Goal: Transaction & Acquisition: Purchase product/service

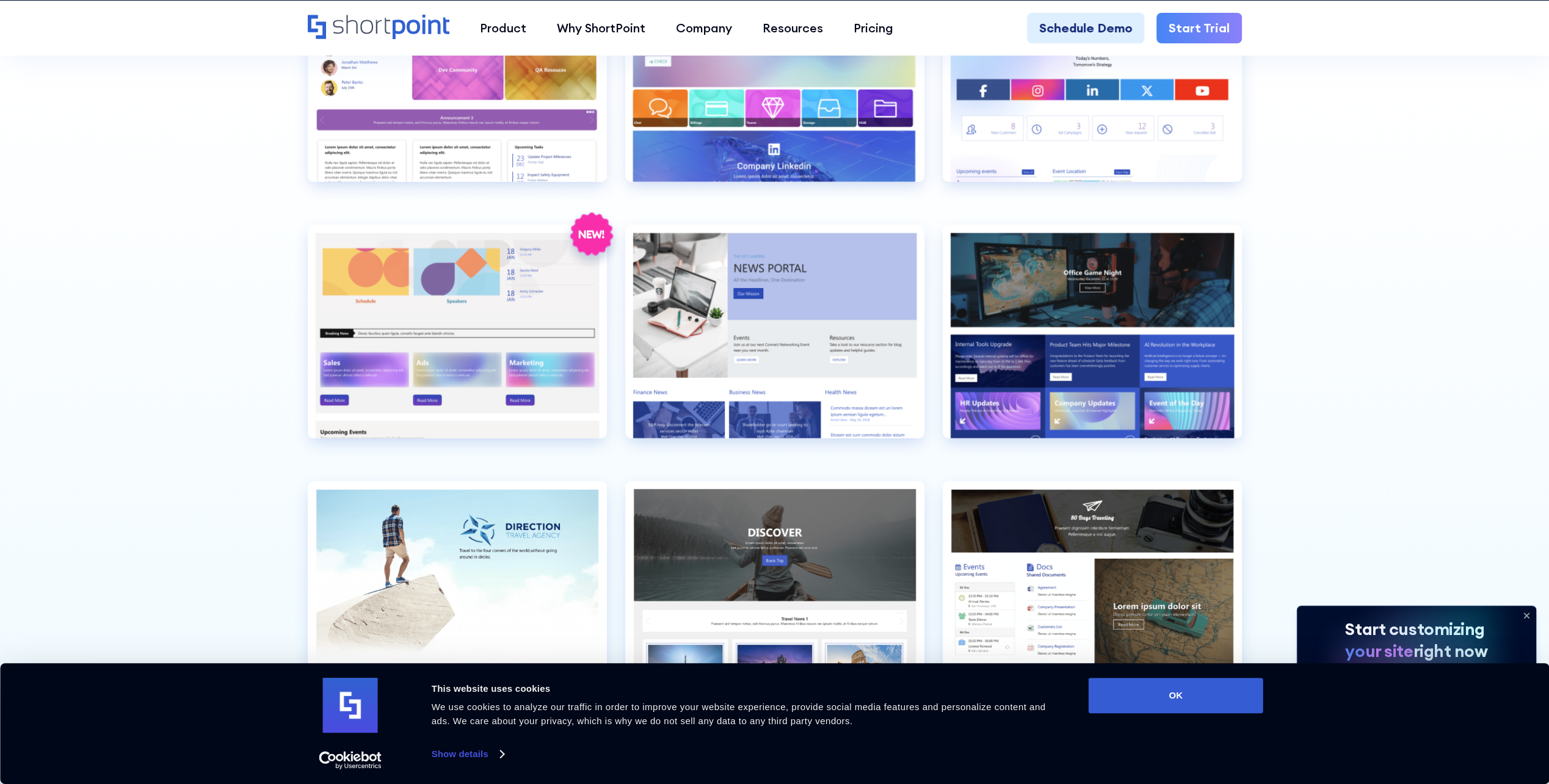
scroll to position [4231, 0]
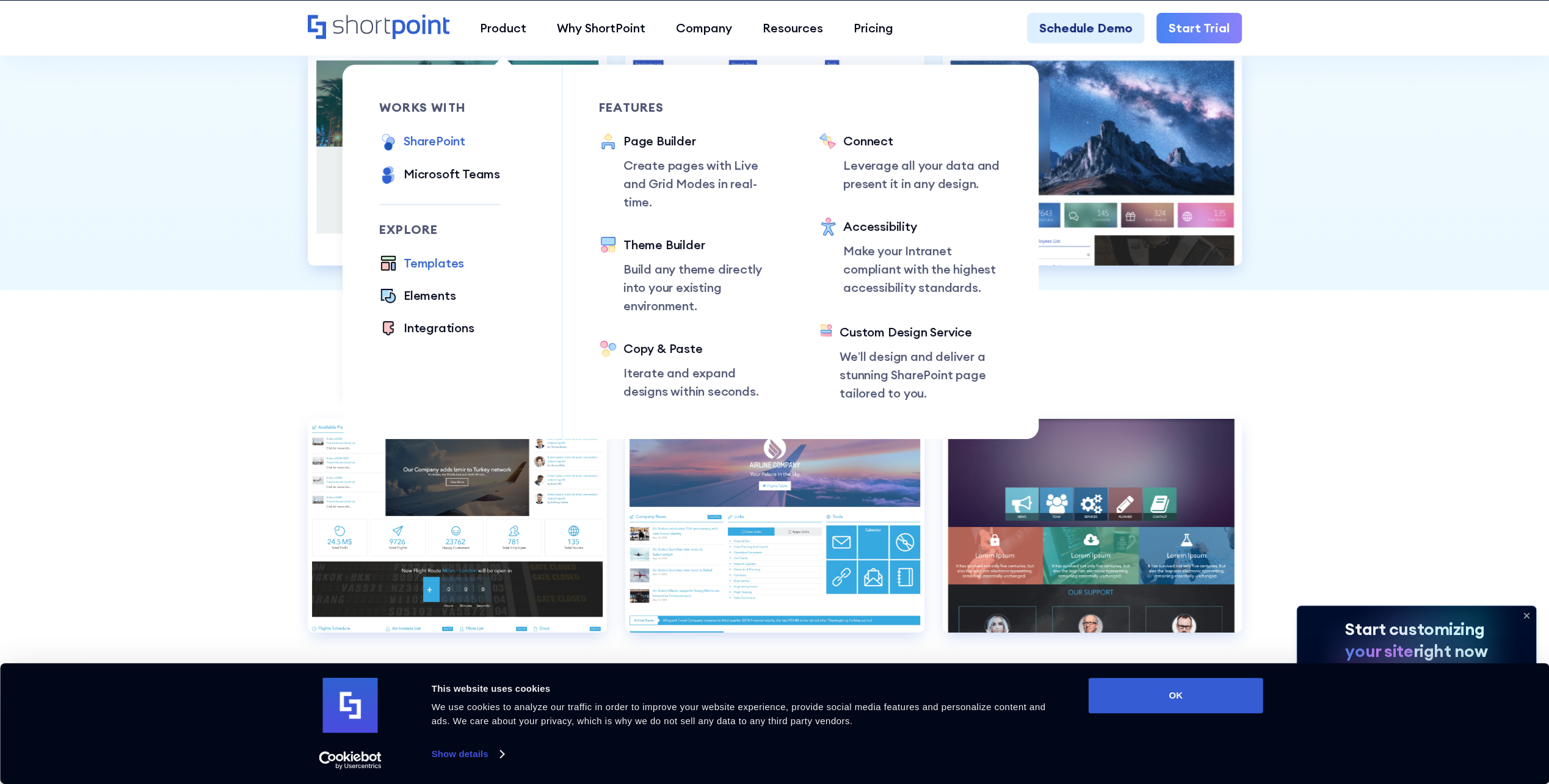
click at [430, 142] on div "SharePoint" at bounding box center [434, 140] width 61 height 19
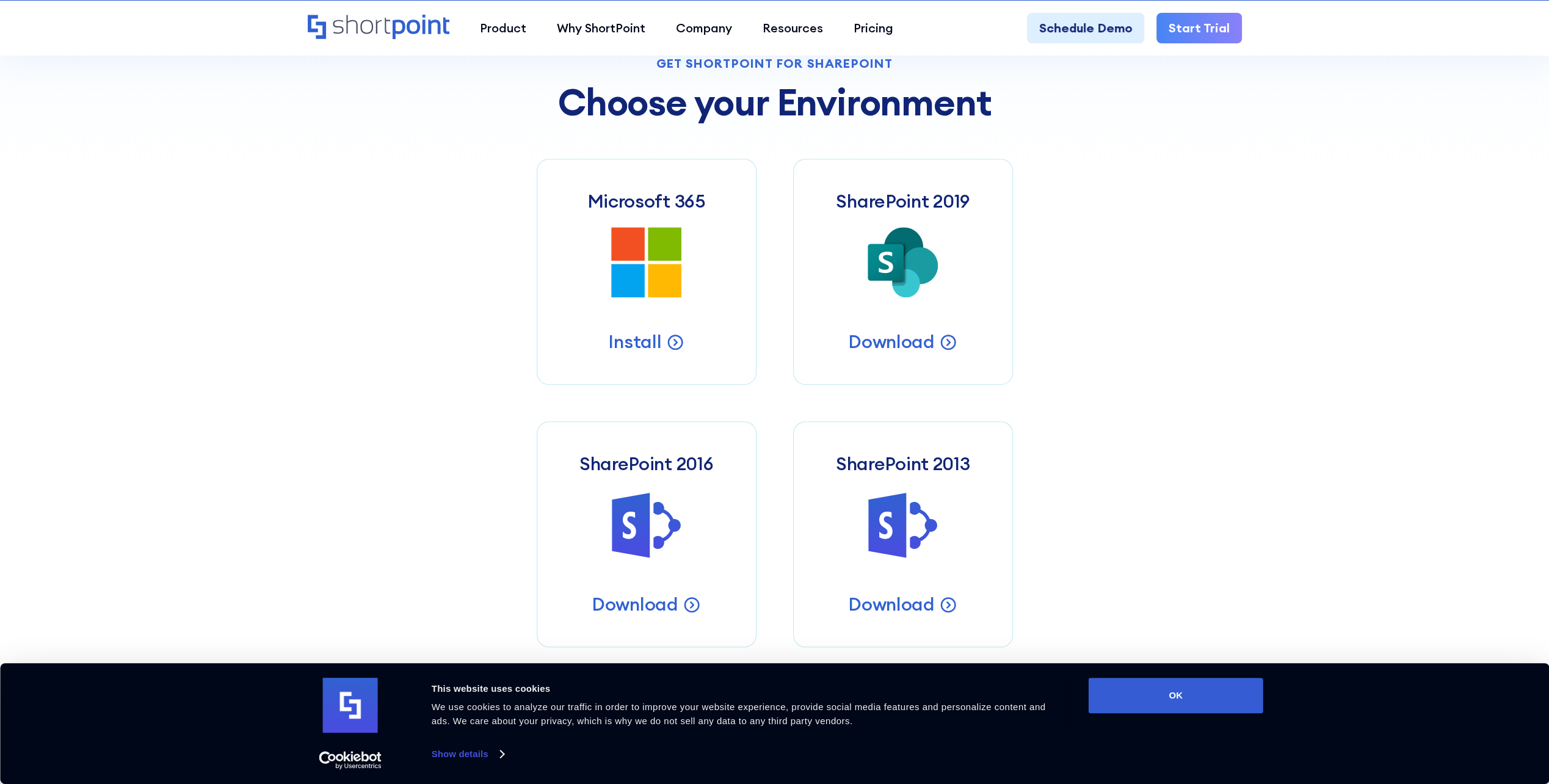
scroll to position [612, 0]
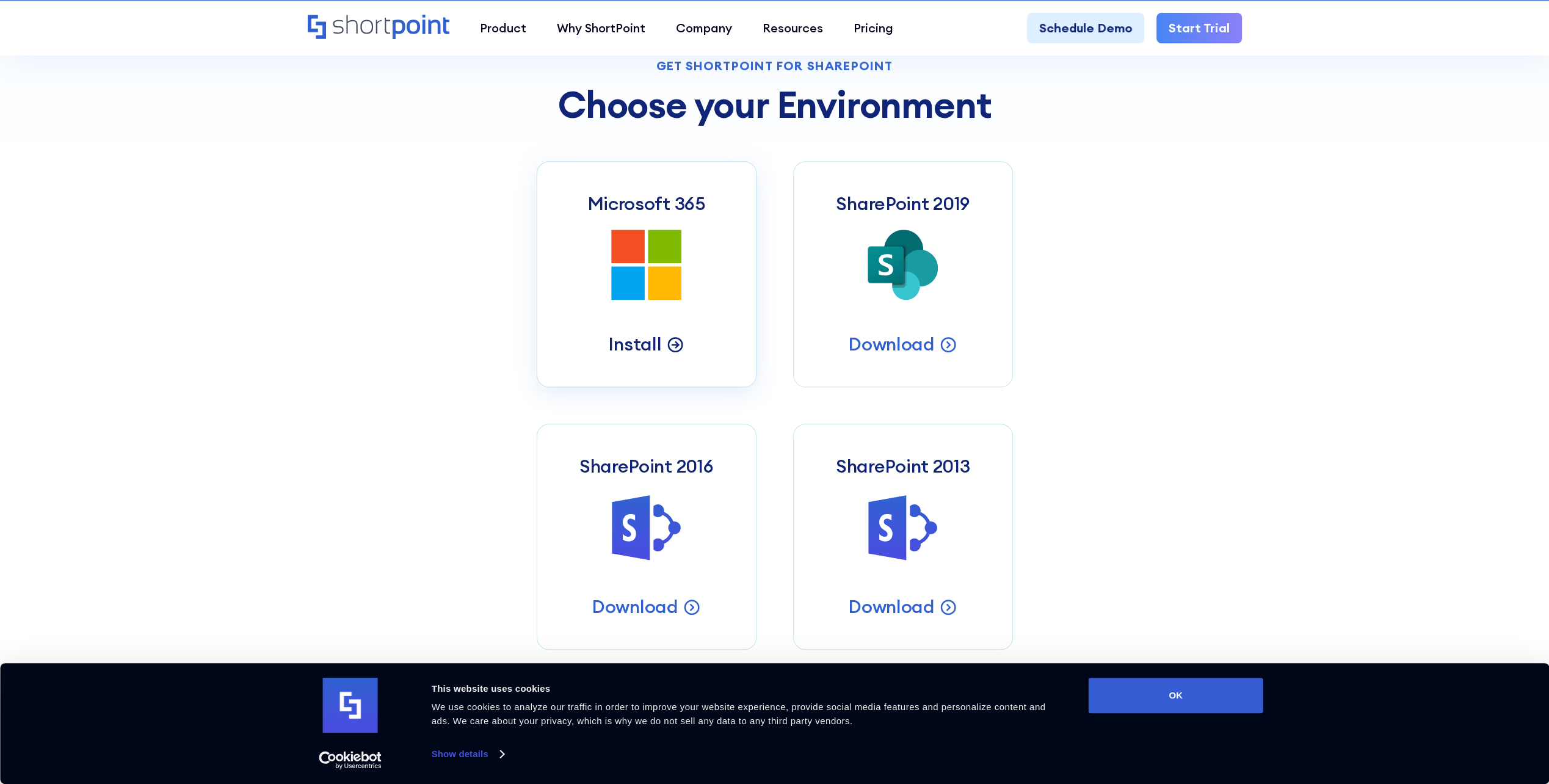
click at [630, 345] on p "Install" at bounding box center [635, 344] width 53 height 24
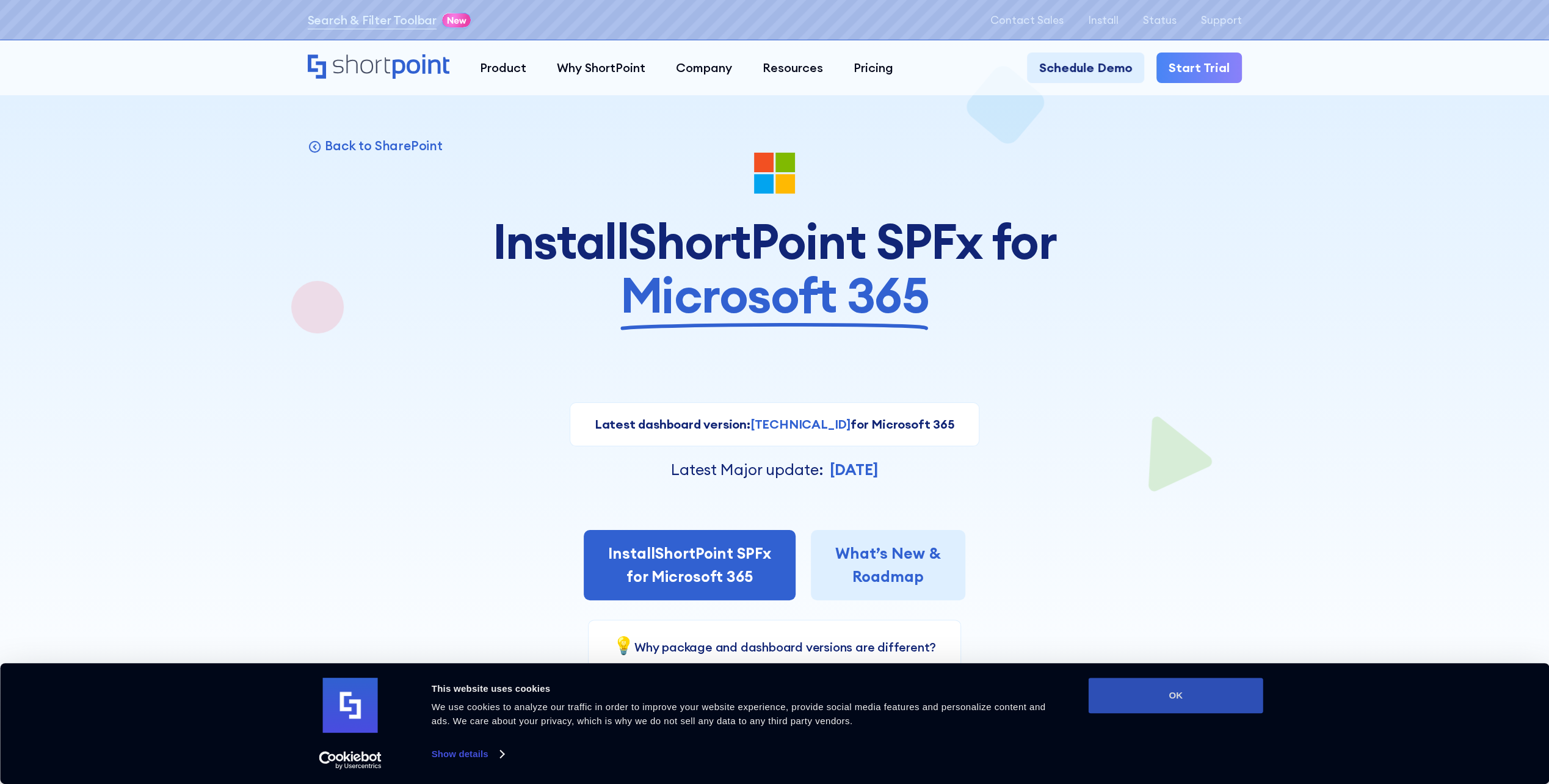
click at [1174, 688] on button "OK" at bounding box center [1176, 695] width 175 height 36
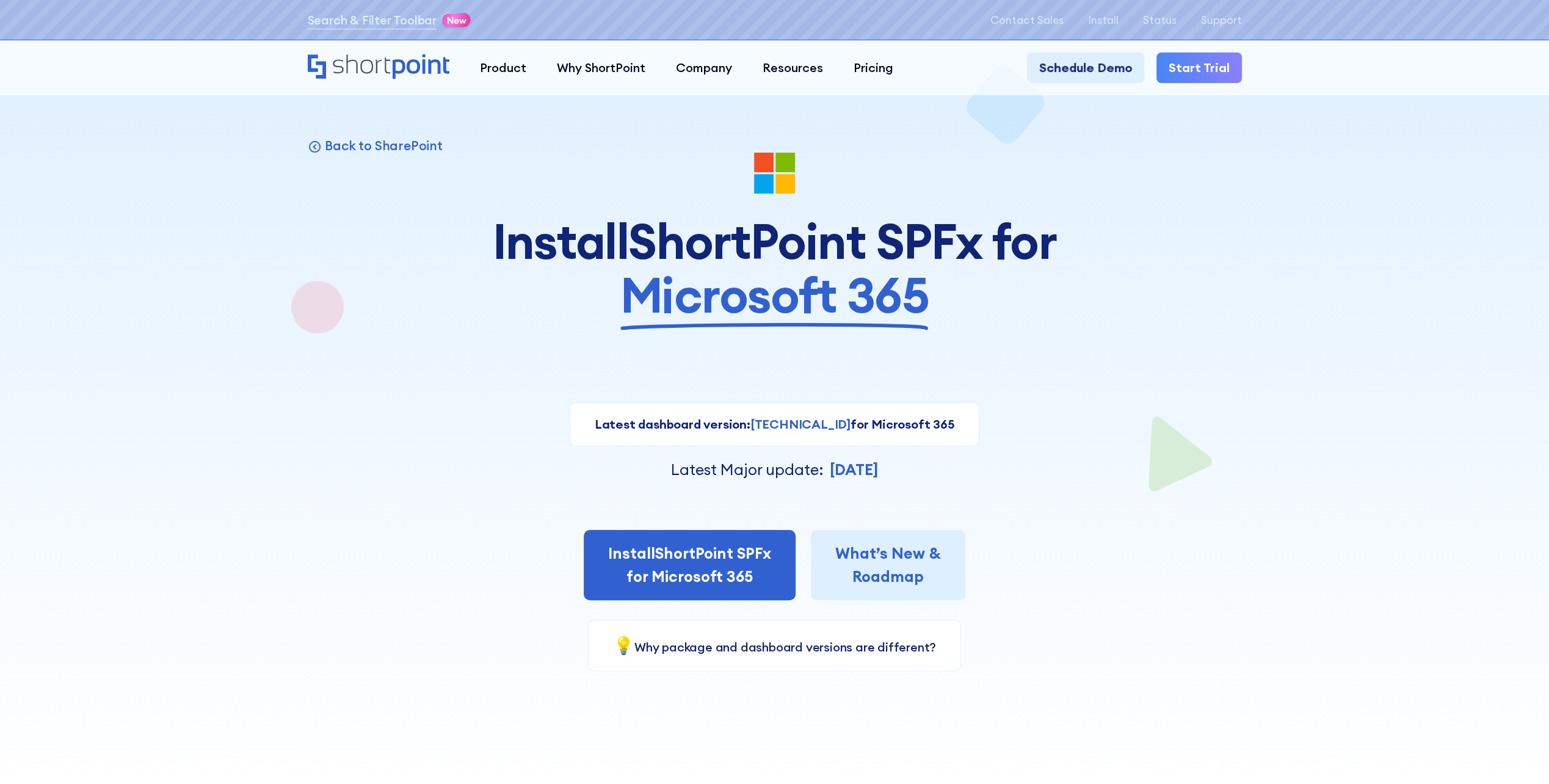
click at [1006, 647] on div "Latest dashboard version: [TECHNICAL_ID] for Microsoft 365 Current version: [TE…" at bounding box center [774, 527] width 935 height 289
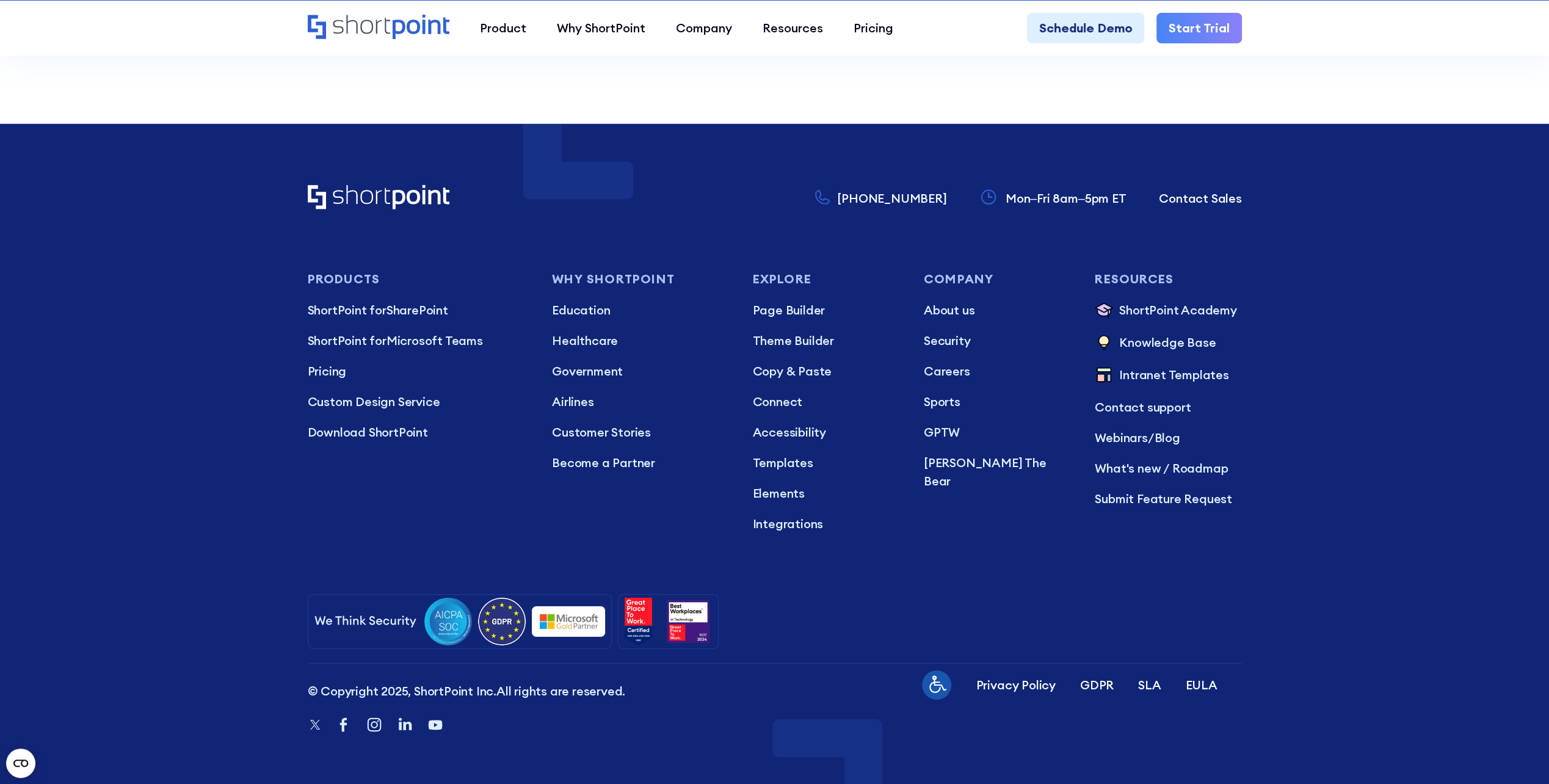
scroll to position [3572, 0]
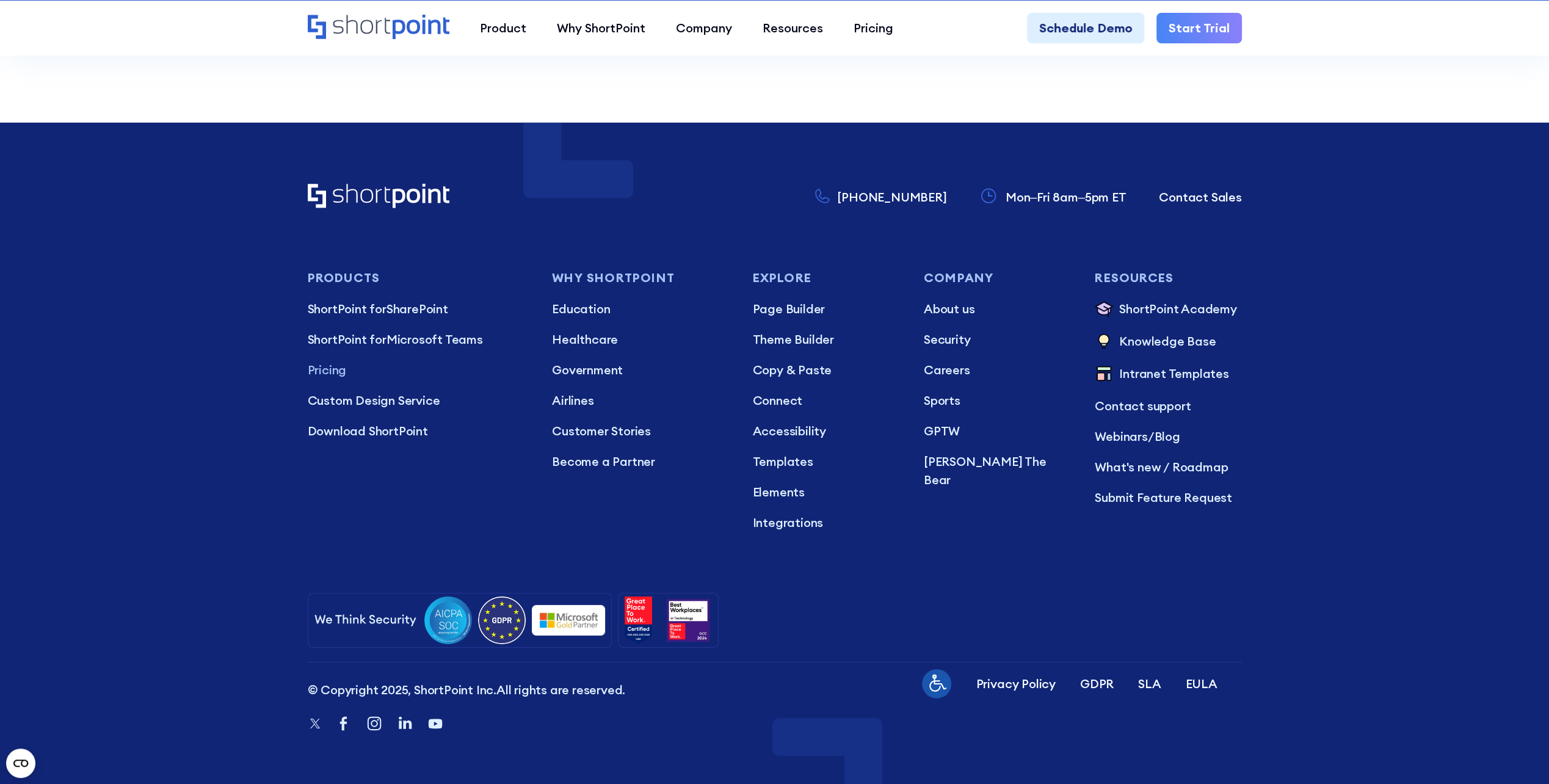
click at [332, 361] on p "Pricing" at bounding box center [417, 370] width 221 height 19
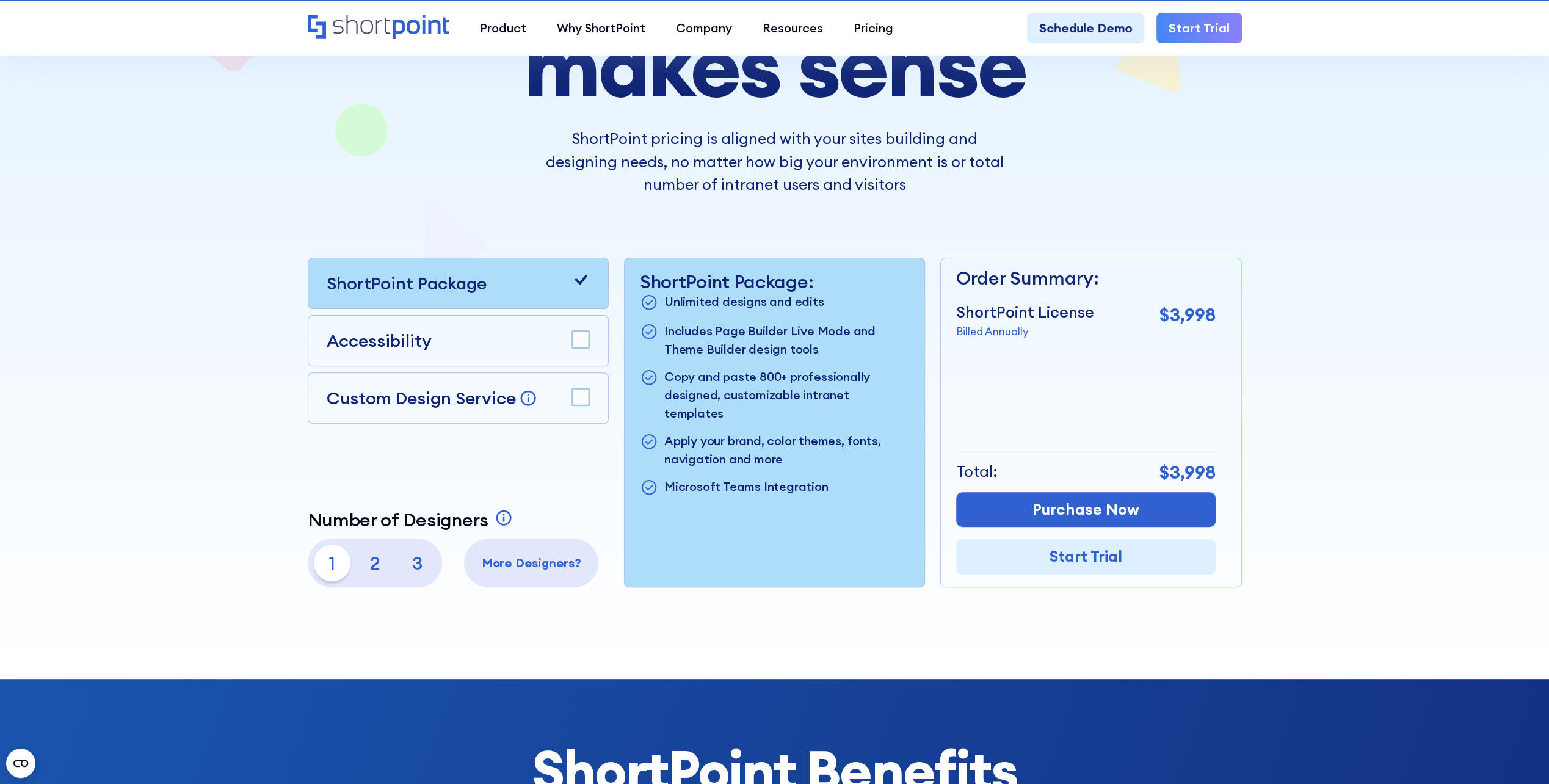
scroll to position [269, 0]
